Goal: Task Accomplishment & Management: Manage account settings

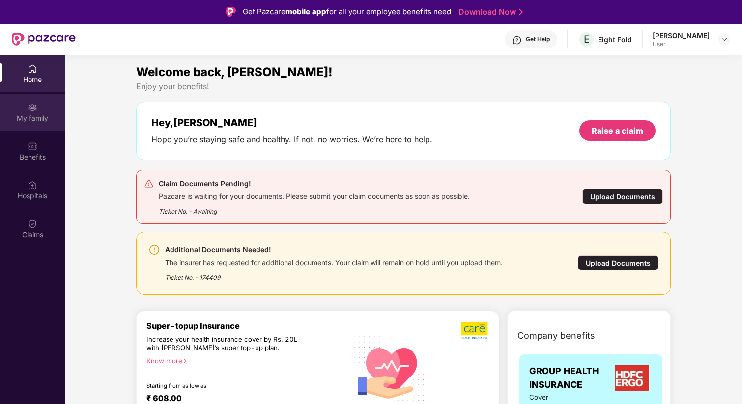
click at [37, 113] on div "My family" at bounding box center [32, 118] width 65 height 10
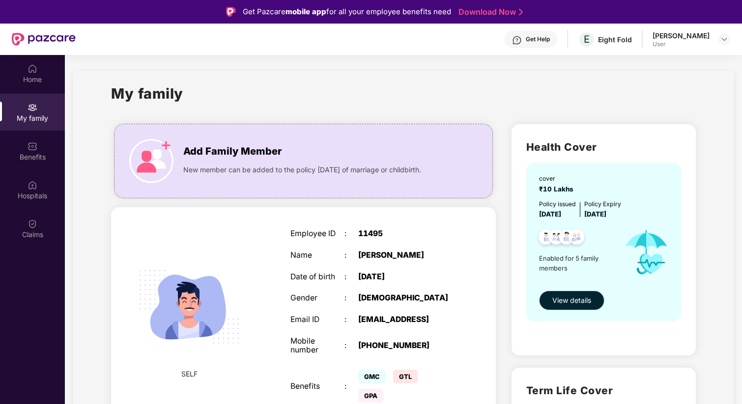
click at [559, 296] on span "View details" at bounding box center [571, 300] width 39 height 11
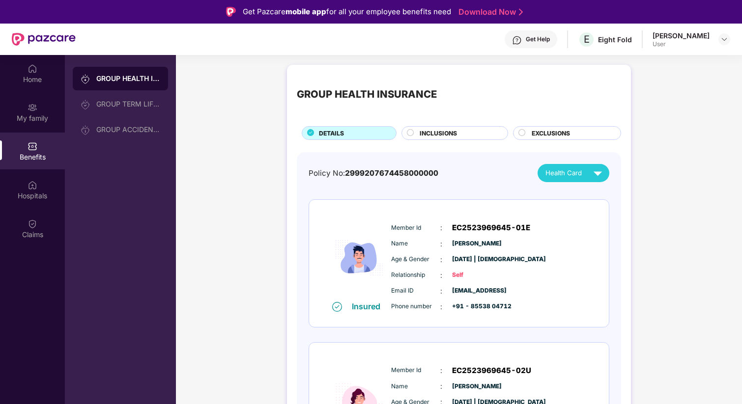
click at [403, 169] on span "2999207674458000000" at bounding box center [391, 172] width 93 height 9
copy span "2999207674458000000"
click at [378, 180] on div "Policy No: 2999207674458000000 Health Card" at bounding box center [458, 173] width 301 height 18
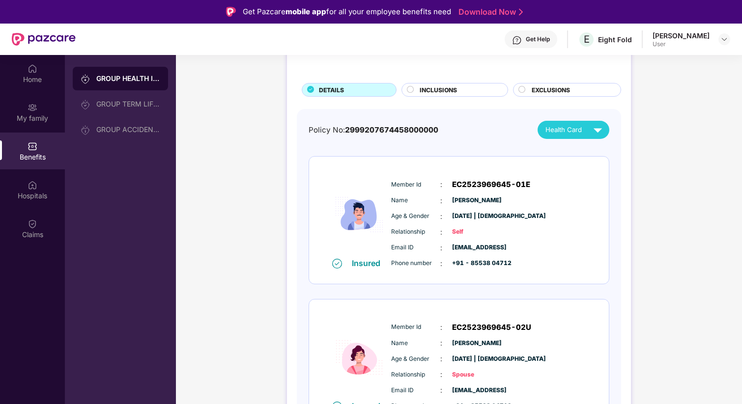
scroll to position [50, 0]
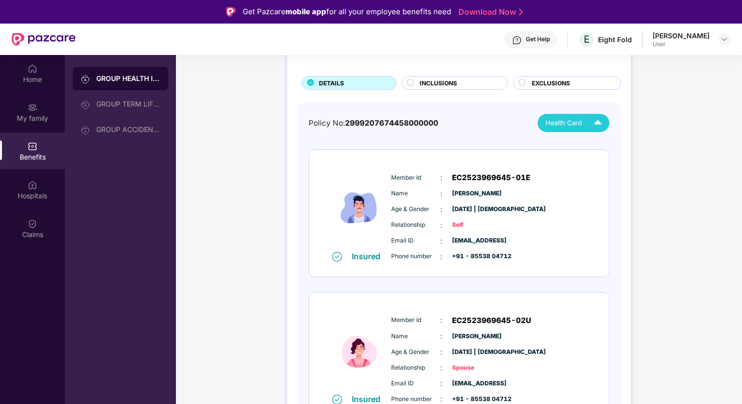
click at [571, 129] on div "Health Card" at bounding box center [575, 122] width 61 height 17
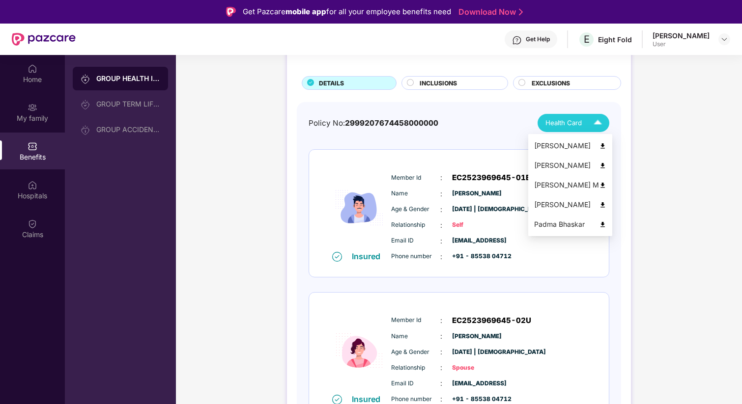
click at [572, 146] on div "Mageshwaran Baskar" at bounding box center [570, 145] width 72 height 11
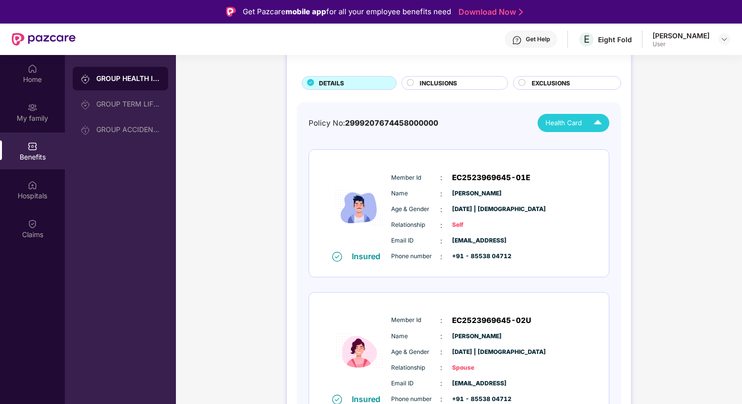
scroll to position [0, 0]
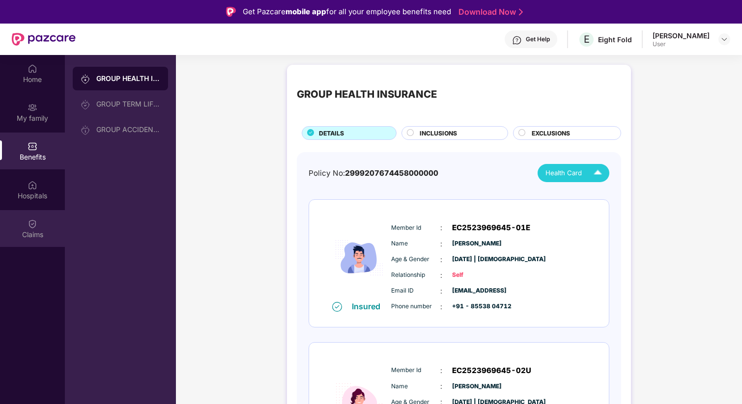
click at [35, 221] on img at bounding box center [33, 224] width 10 height 10
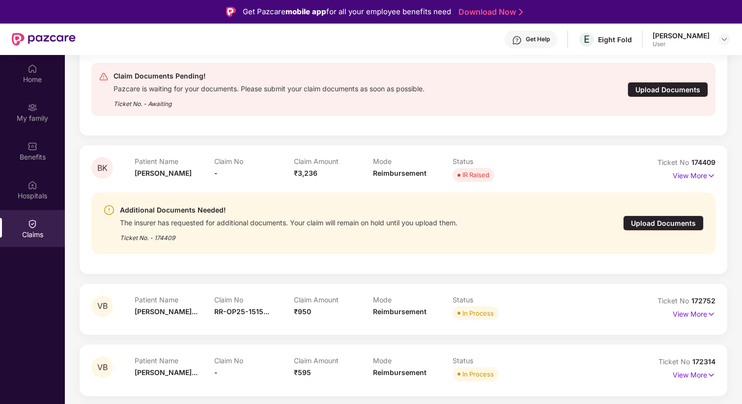
scroll to position [166, 0]
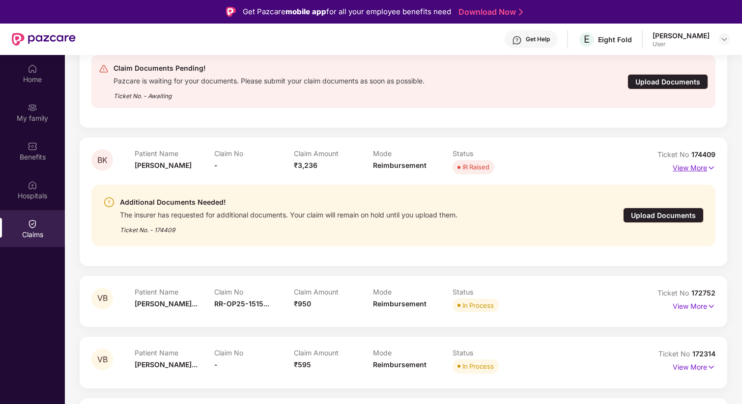
click at [687, 171] on p "View More" at bounding box center [693, 166] width 43 height 13
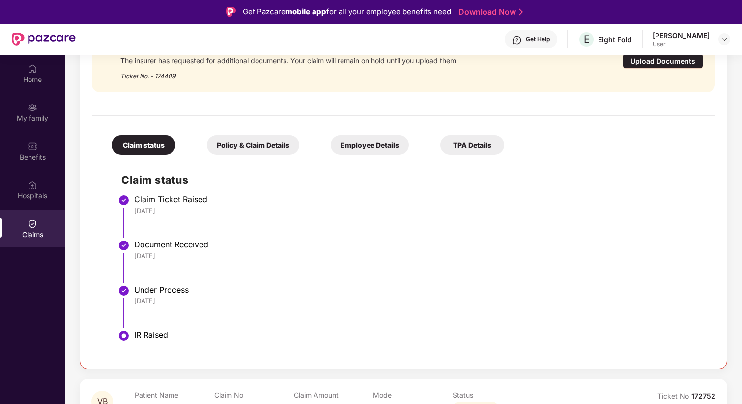
scroll to position [277, 0]
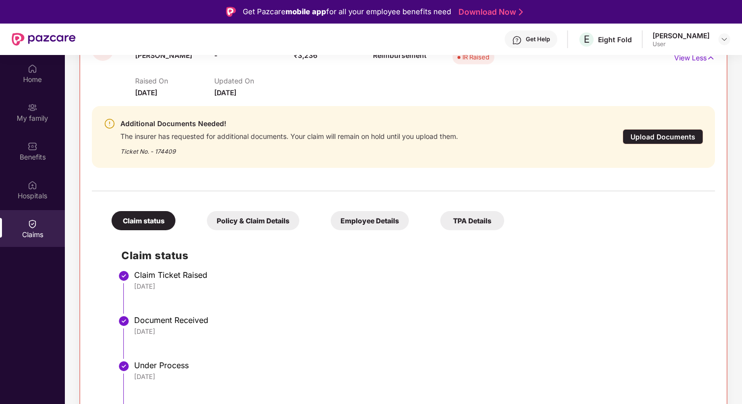
click at [275, 224] on div "Policy & Claim Details" at bounding box center [253, 220] width 92 height 19
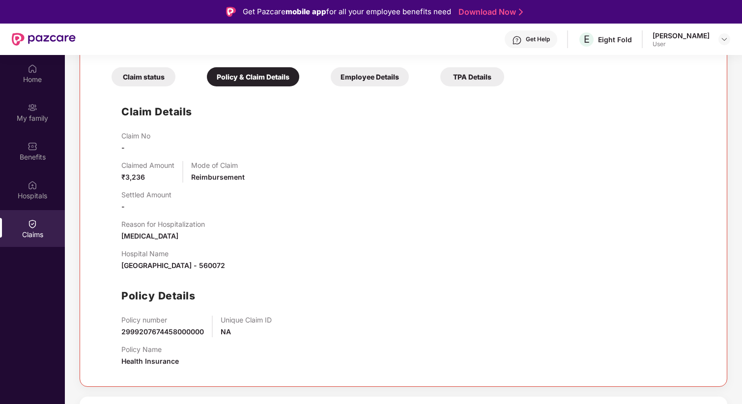
scroll to position [395, 0]
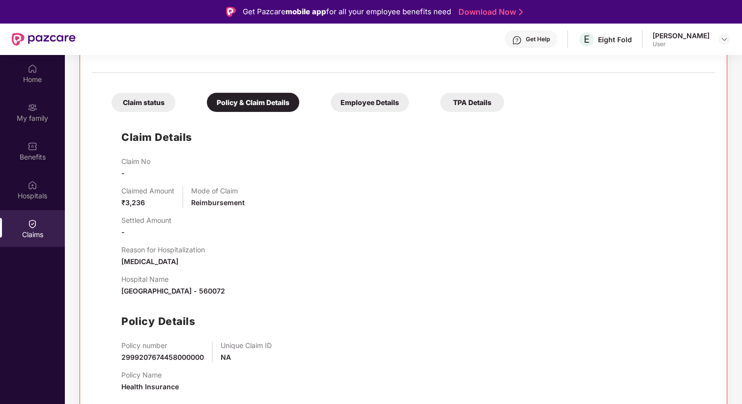
click at [358, 104] on div "Employee Details" at bounding box center [370, 102] width 78 height 19
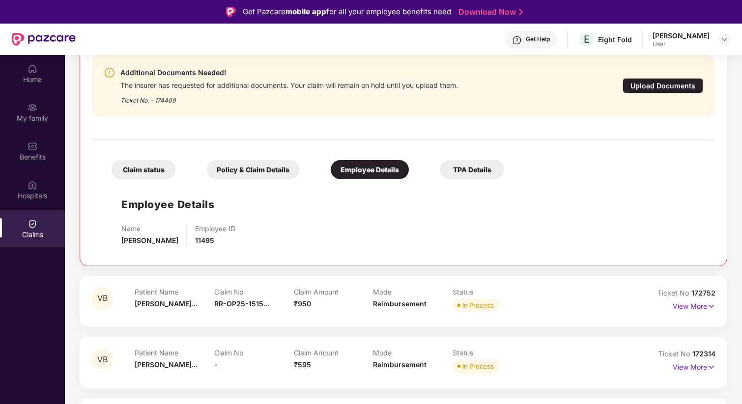
click at [443, 172] on div "TPA Details" at bounding box center [472, 169] width 64 height 19
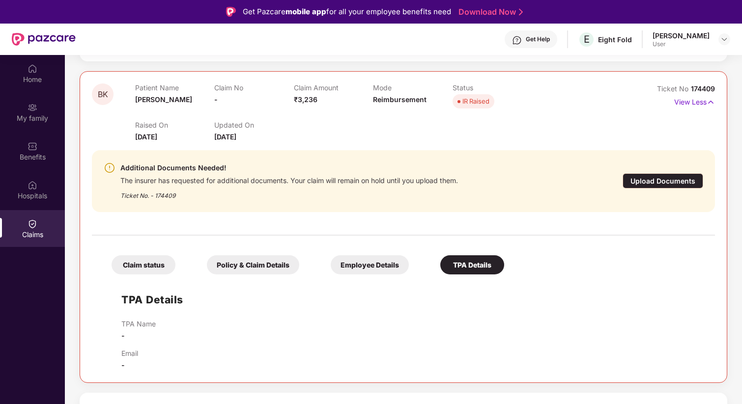
scroll to position [166, 0]
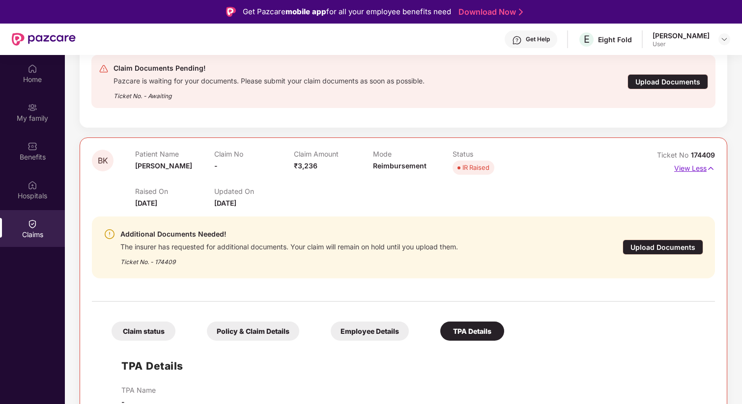
click at [688, 169] on p "View Less" at bounding box center [694, 167] width 41 height 13
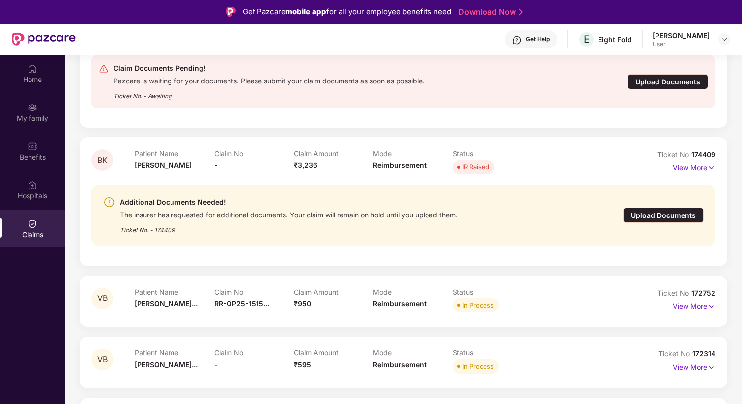
click at [688, 169] on p "View More" at bounding box center [693, 166] width 43 height 13
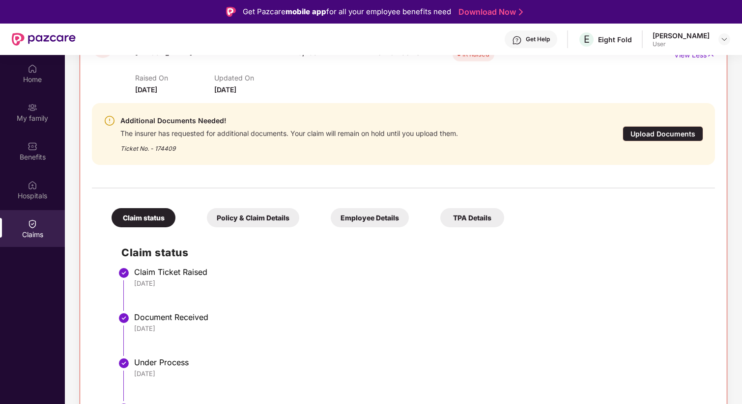
scroll to position [242, 0]
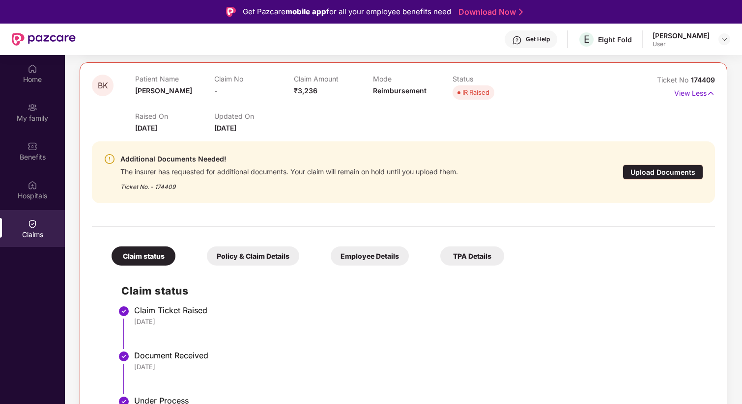
click at [256, 254] on div "Policy & Claim Details" at bounding box center [253, 256] width 92 height 19
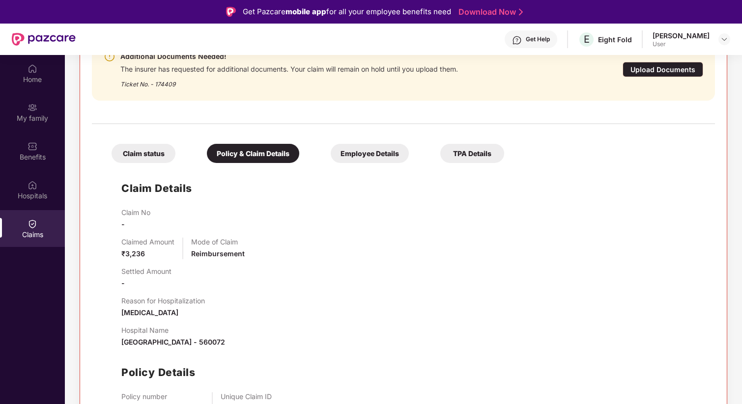
scroll to position [381, 0]
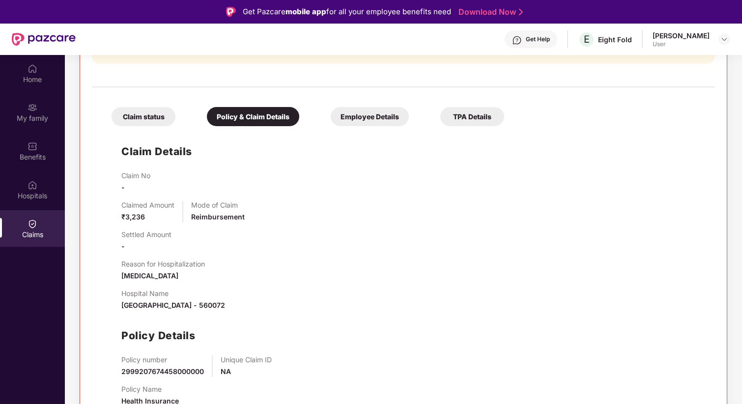
click at [130, 220] on span "₹3,236" at bounding box center [133, 217] width 24 height 8
copy span "3,236"
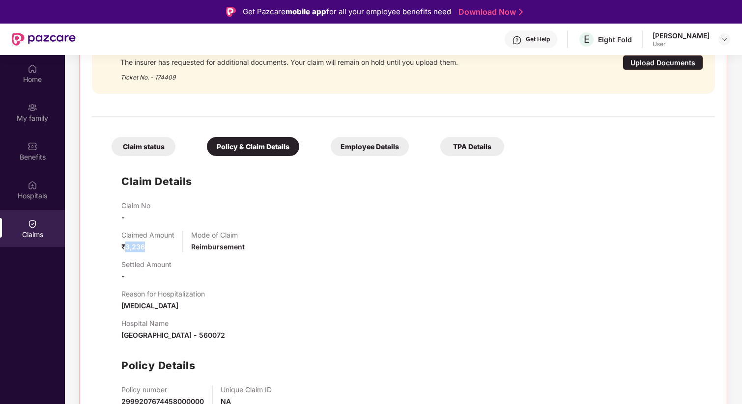
scroll to position [349, 0]
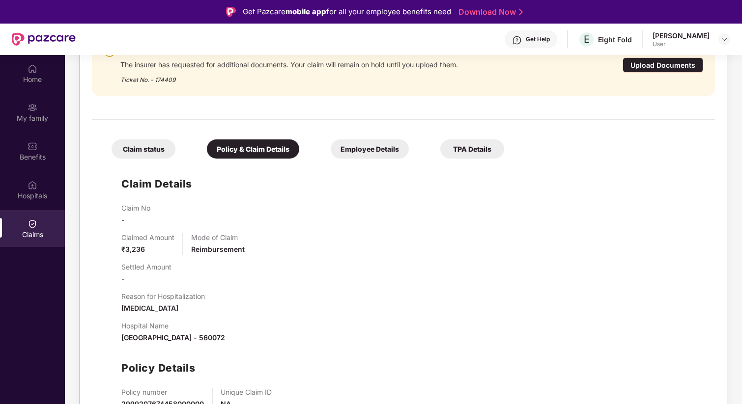
click at [665, 65] on div "Upload Documents" at bounding box center [662, 64] width 81 height 15
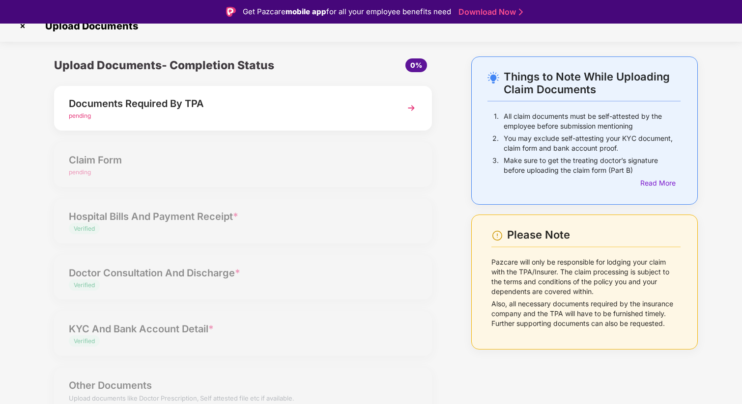
scroll to position [13, 0]
click at [334, 102] on div "Documents Required By TPA" at bounding box center [228, 104] width 319 height 16
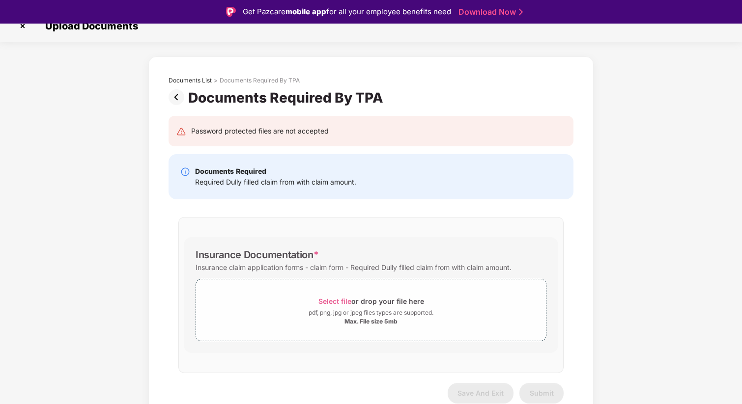
scroll to position [0, 0]
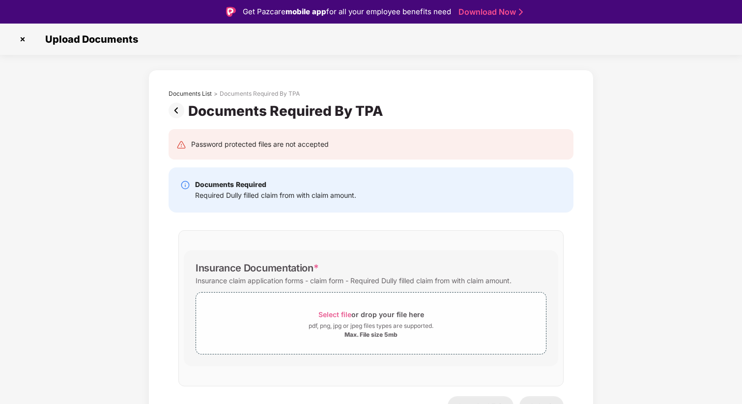
click at [173, 108] on img at bounding box center [178, 111] width 20 height 16
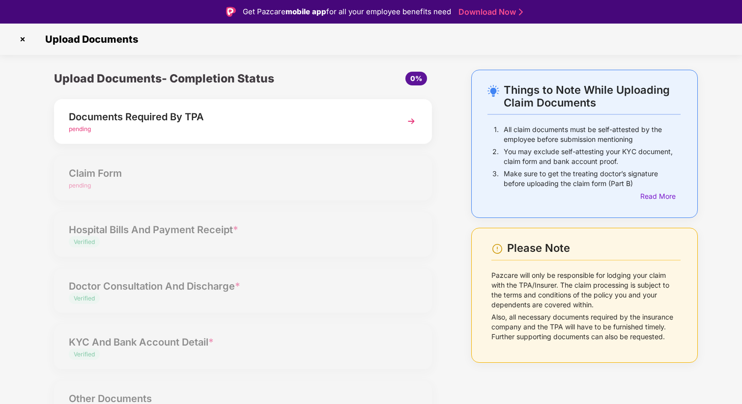
scroll to position [13, 0]
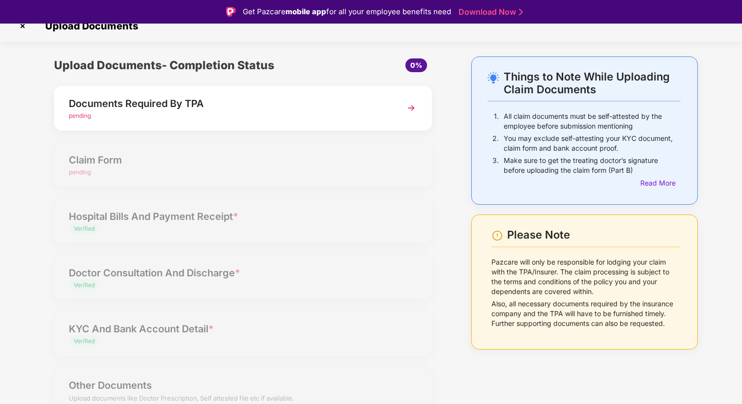
click at [182, 174] on div "Upload Documents- Completion Status 0% Documents Required By TPA pending Claim …" at bounding box center [242, 242] width 397 height 372
click at [178, 214] on div "Upload Documents- Completion Status 0% Documents Required By TPA pending Claim …" at bounding box center [242, 242] width 397 height 372
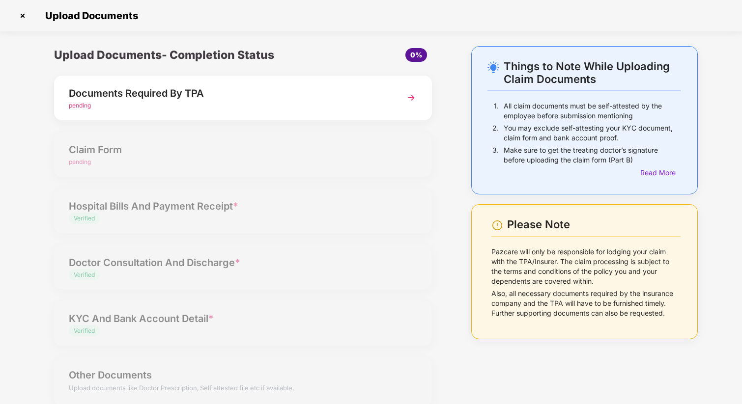
scroll to position [0, 0]
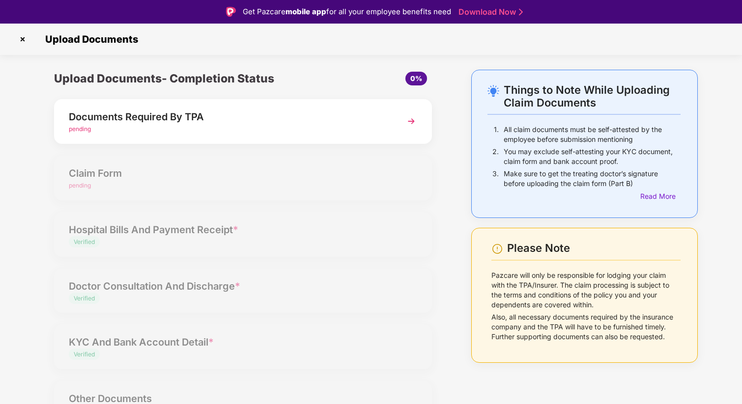
click at [23, 40] on img at bounding box center [23, 39] width 16 height 16
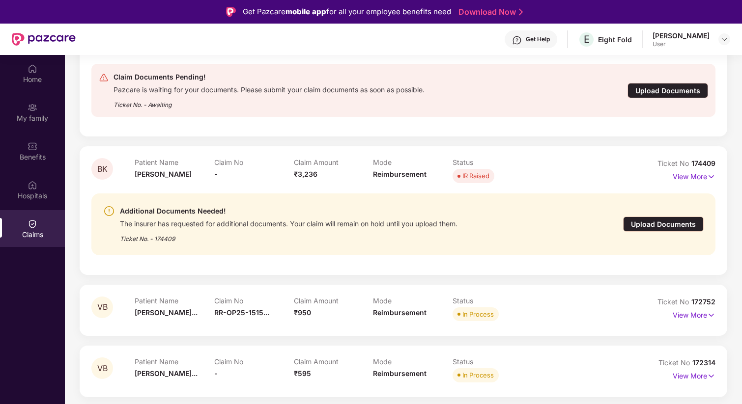
scroll to position [166, 0]
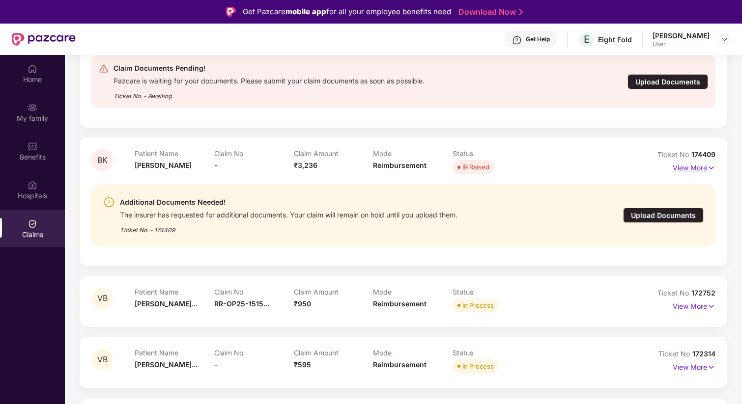
click at [691, 166] on p "View More" at bounding box center [693, 166] width 43 height 13
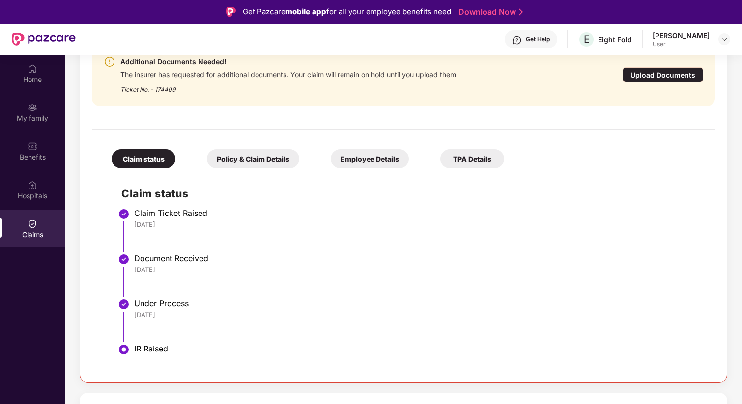
scroll to position [318, 0]
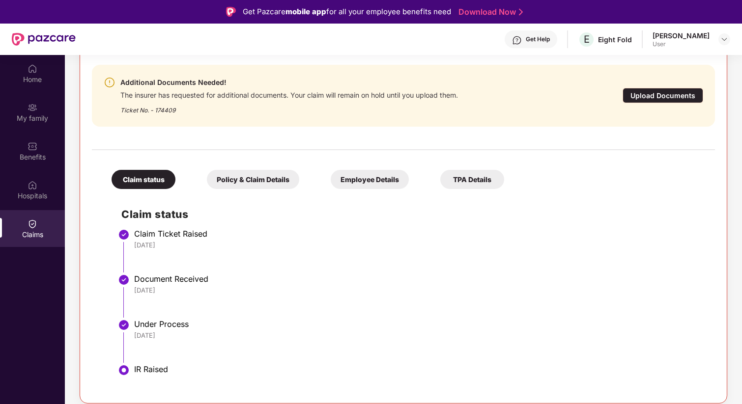
click at [659, 91] on div "Upload Documents" at bounding box center [662, 95] width 81 height 15
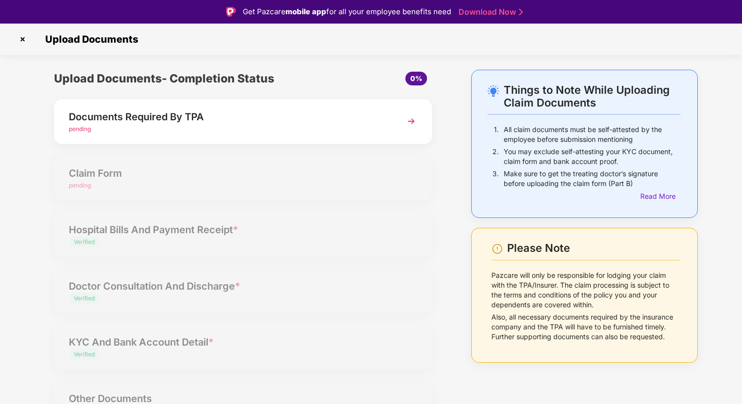
click at [277, 134] on div "pending" at bounding box center [228, 129] width 319 height 9
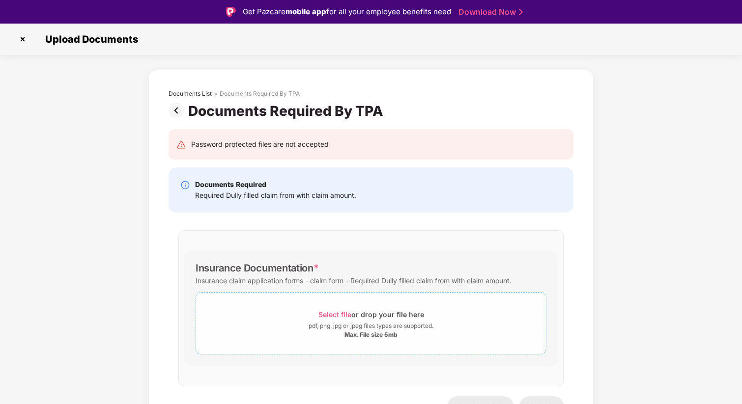
click at [332, 313] on span "Select file" at bounding box center [334, 314] width 33 height 8
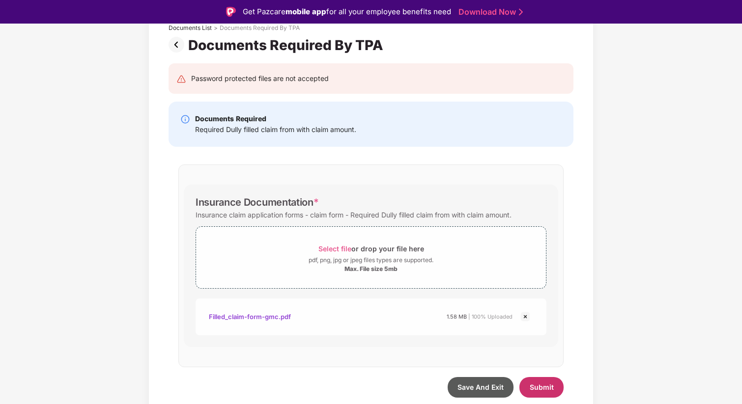
click at [542, 387] on span "Submit" at bounding box center [541, 387] width 24 height 8
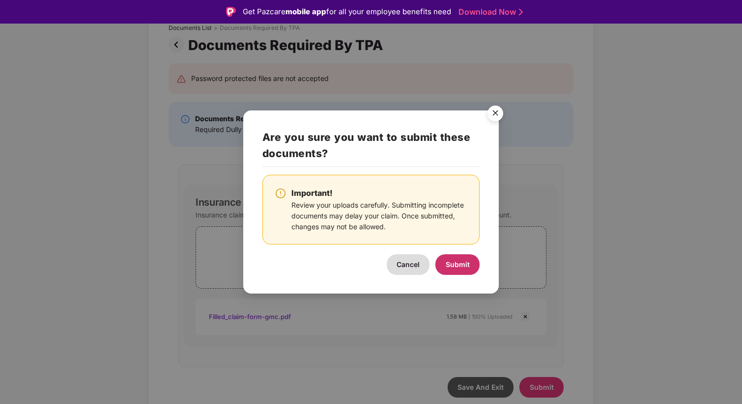
click at [461, 261] on span "Submit" at bounding box center [457, 264] width 24 height 8
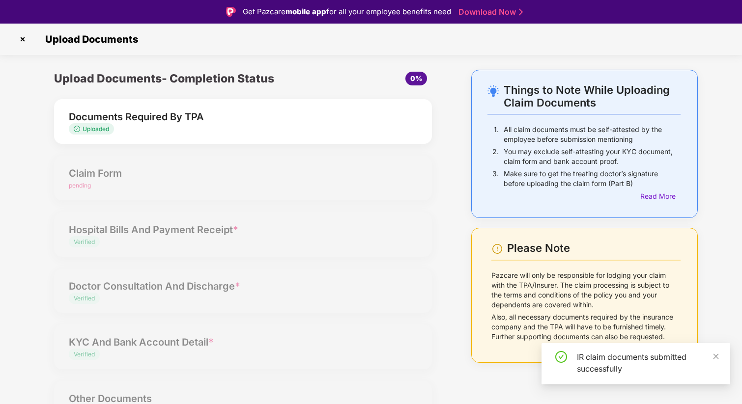
scroll to position [13, 0]
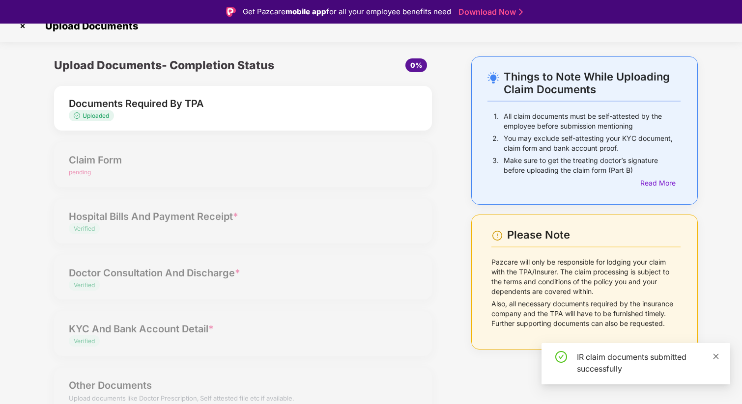
click at [716, 358] on icon "close" at bounding box center [715, 356] width 7 height 7
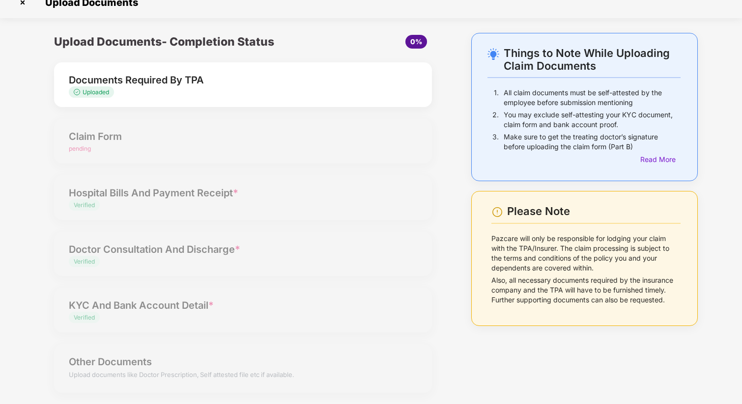
scroll to position [0, 0]
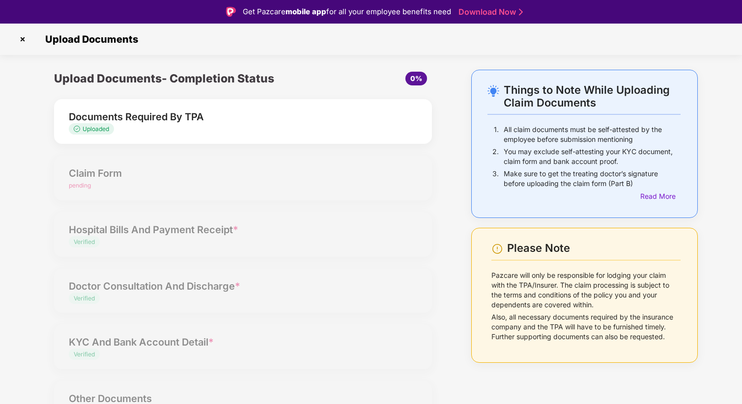
click at [23, 39] on img at bounding box center [23, 39] width 16 height 16
click at [412, 81] on span "0%" at bounding box center [416, 78] width 12 height 8
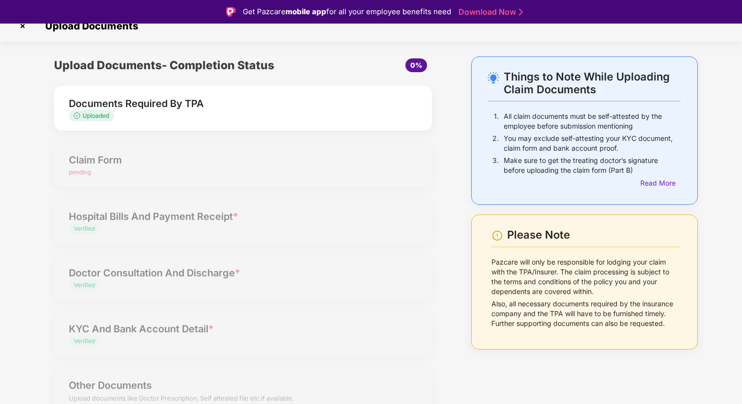
click at [116, 177] on div "Upload Documents- Completion Status 0% Documents Required By TPA Uploaded Claim…" at bounding box center [242, 242] width 397 height 372
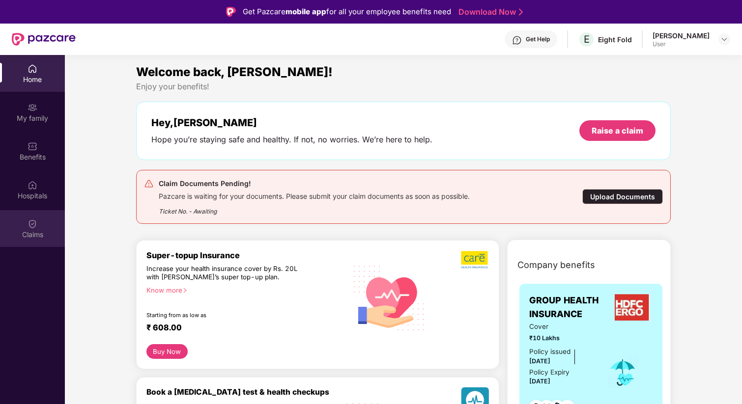
click at [33, 230] on div "Claims" at bounding box center [32, 235] width 65 height 10
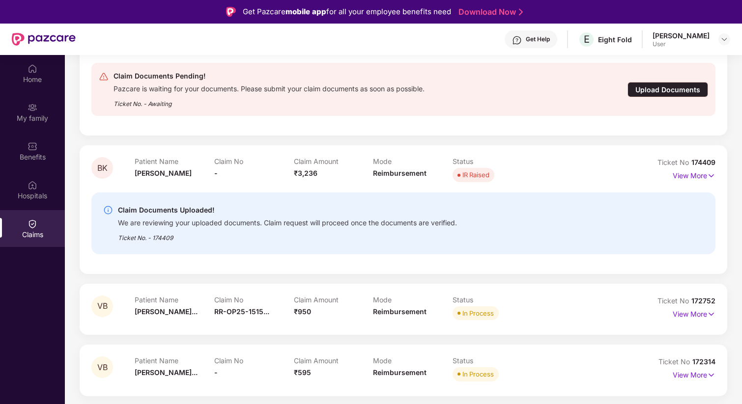
scroll to position [160, 0]
click at [237, 220] on div "We are reviewing your uploaded documents. Claim request will proceed once the d…" at bounding box center [287, 220] width 339 height 11
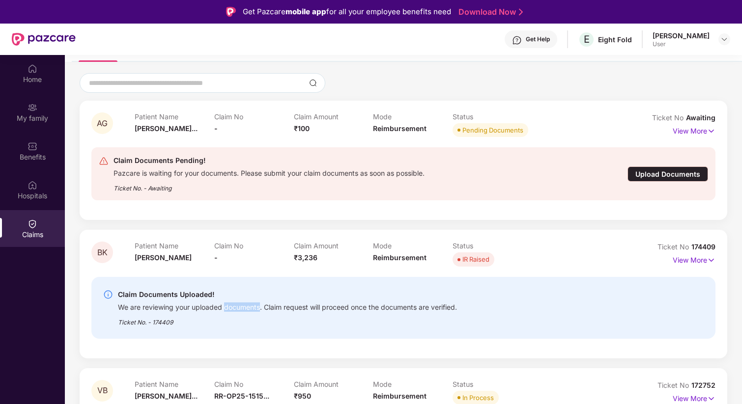
scroll to position [59, 0]
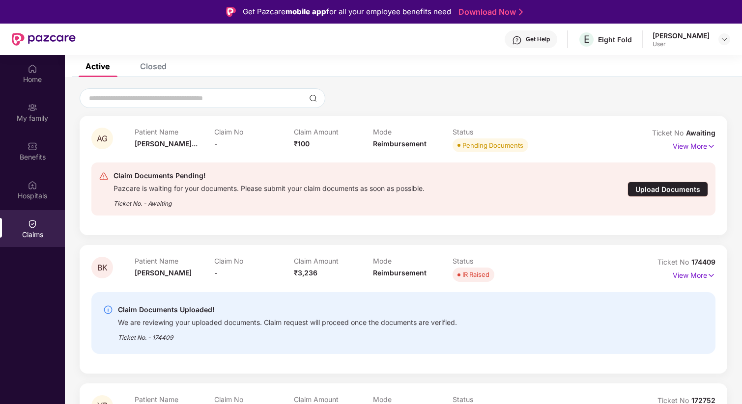
click at [705, 133] on span "Awaiting" at bounding box center [700, 133] width 29 height 8
click at [711, 147] on img at bounding box center [711, 146] width 8 height 11
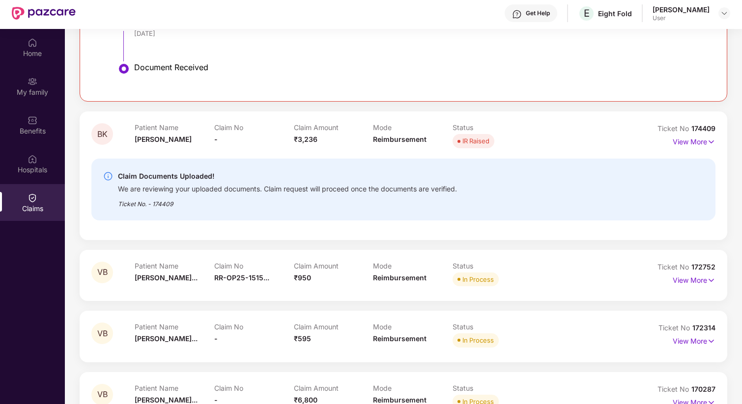
scroll to position [35, 0]
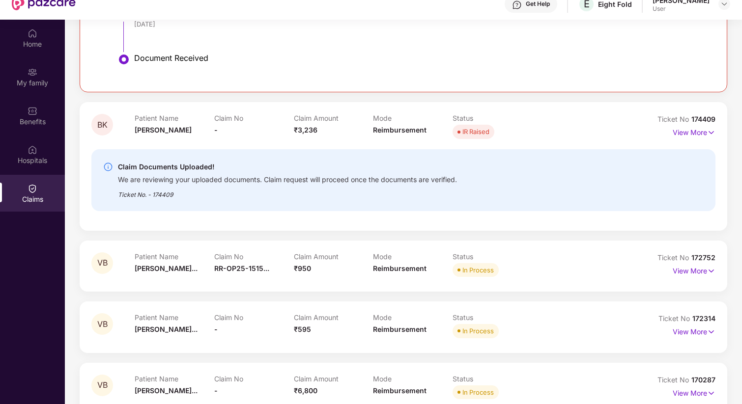
click at [464, 130] on div "IR Raised" at bounding box center [475, 132] width 27 height 10
copy span "IR Raised"
